Goal: Task Accomplishment & Management: Manage account settings

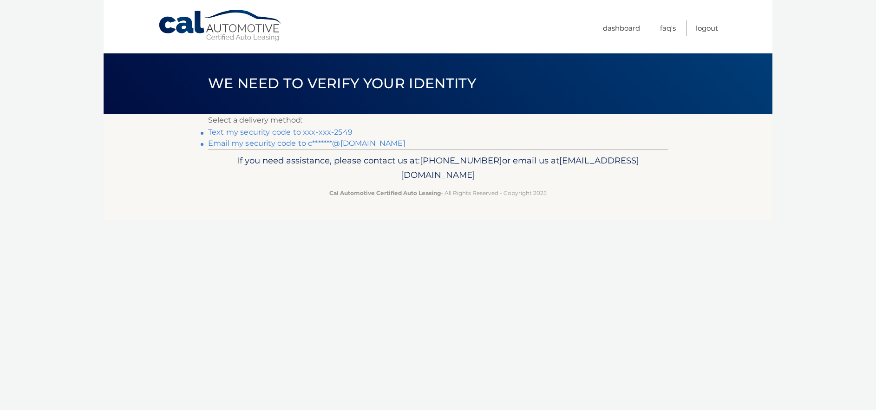
click at [247, 137] on link "Text my security code to xxx-xxx-2549" at bounding box center [280, 132] width 145 height 9
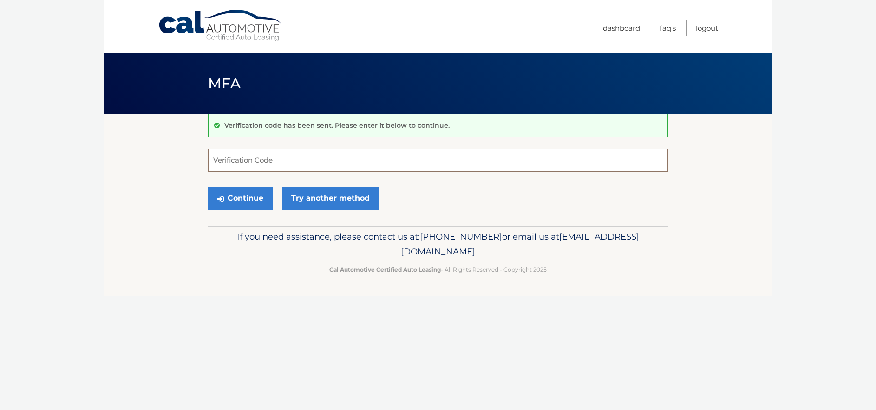
click at [257, 170] on input "Verification Code" at bounding box center [438, 160] width 460 height 23
type input "862088"
click at [208, 187] on button "Continue" at bounding box center [240, 198] width 65 height 23
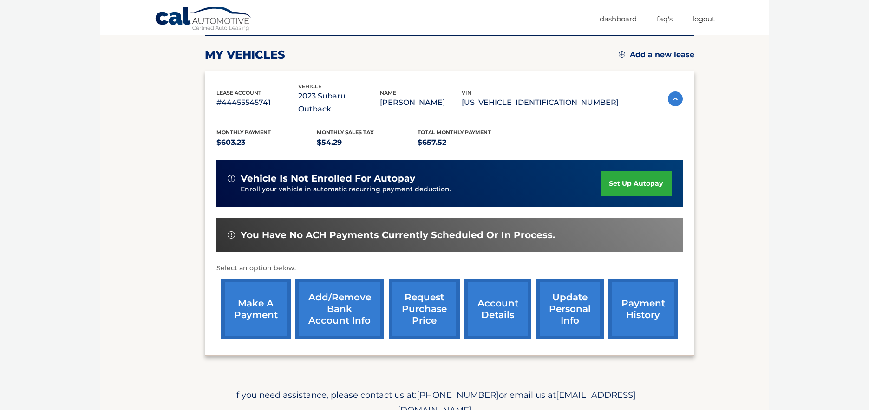
scroll to position [155, 0]
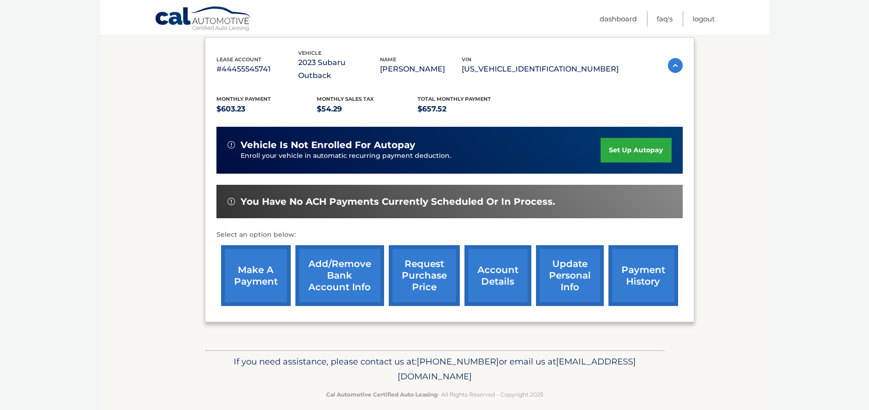
click at [273, 258] on link "make a payment" at bounding box center [256, 275] width 70 height 61
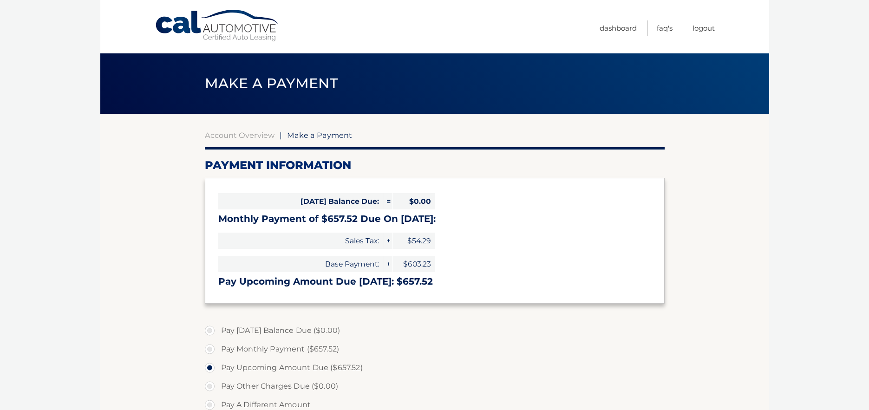
select select "MjZiNTVjNzktZTE5MC00NjA2LWIyMjgtMmU2ODg5NmNhNDEx"
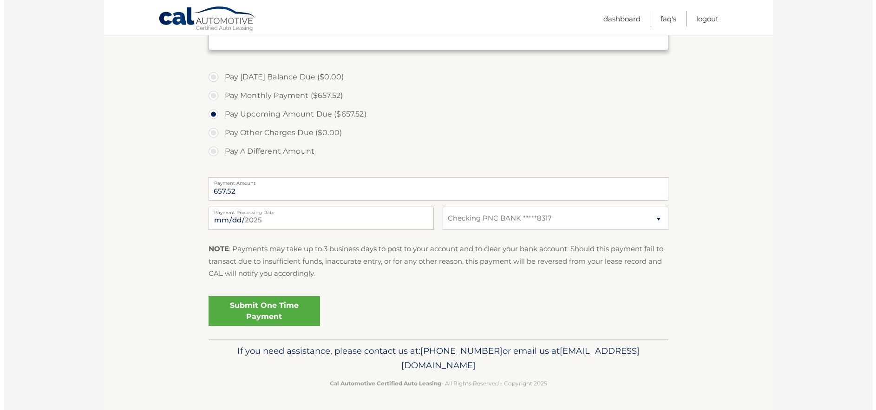
scroll to position [310, 0]
click at [288, 299] on link "Submit One Time Payment" at bounding box center [261, 311] width 112 height 30
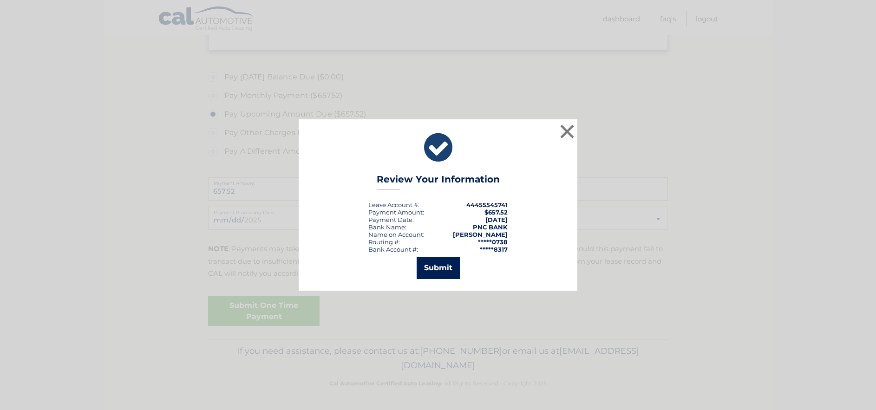
click at [446, 269] on button "Submit" at bounding box center [438, 268] width 43 height 22
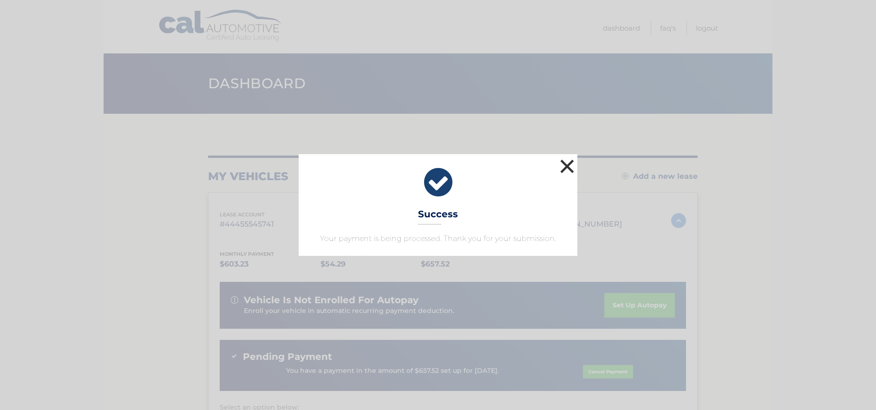
click at [566, 157] on button "×" at bounding box center [567, 166] width 19 height 19
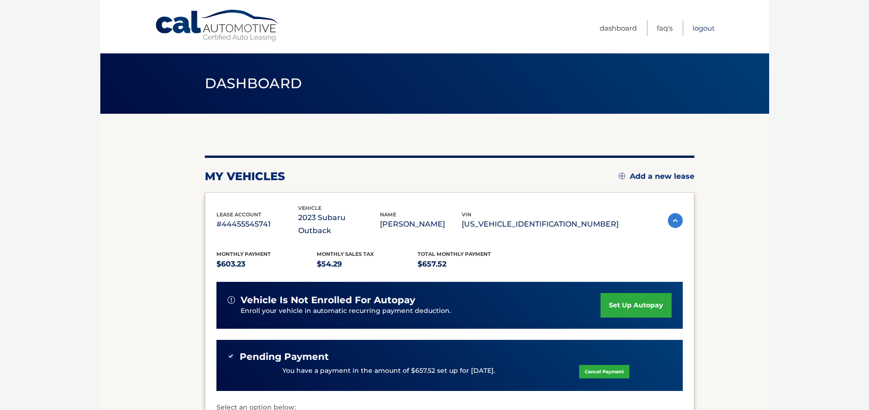
click at [706, 30] on link "Logout" at bounding box center [704, 27] width 22 height 15
